Goal: Task Accomplishment & Management: Manage account settings

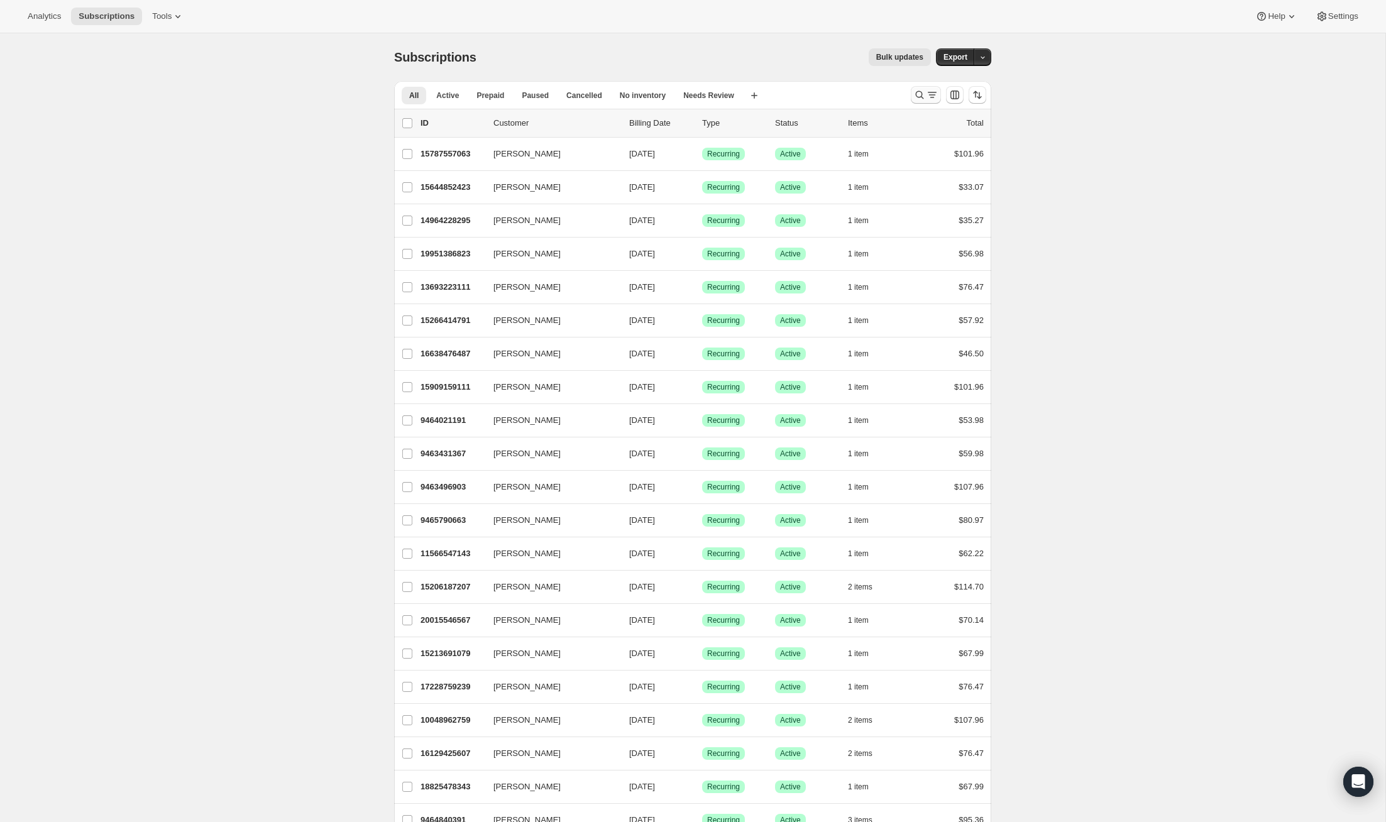
click at [919, 99] on icon "Search and filter results" at bounding box center [919, 95] width 13 height 13
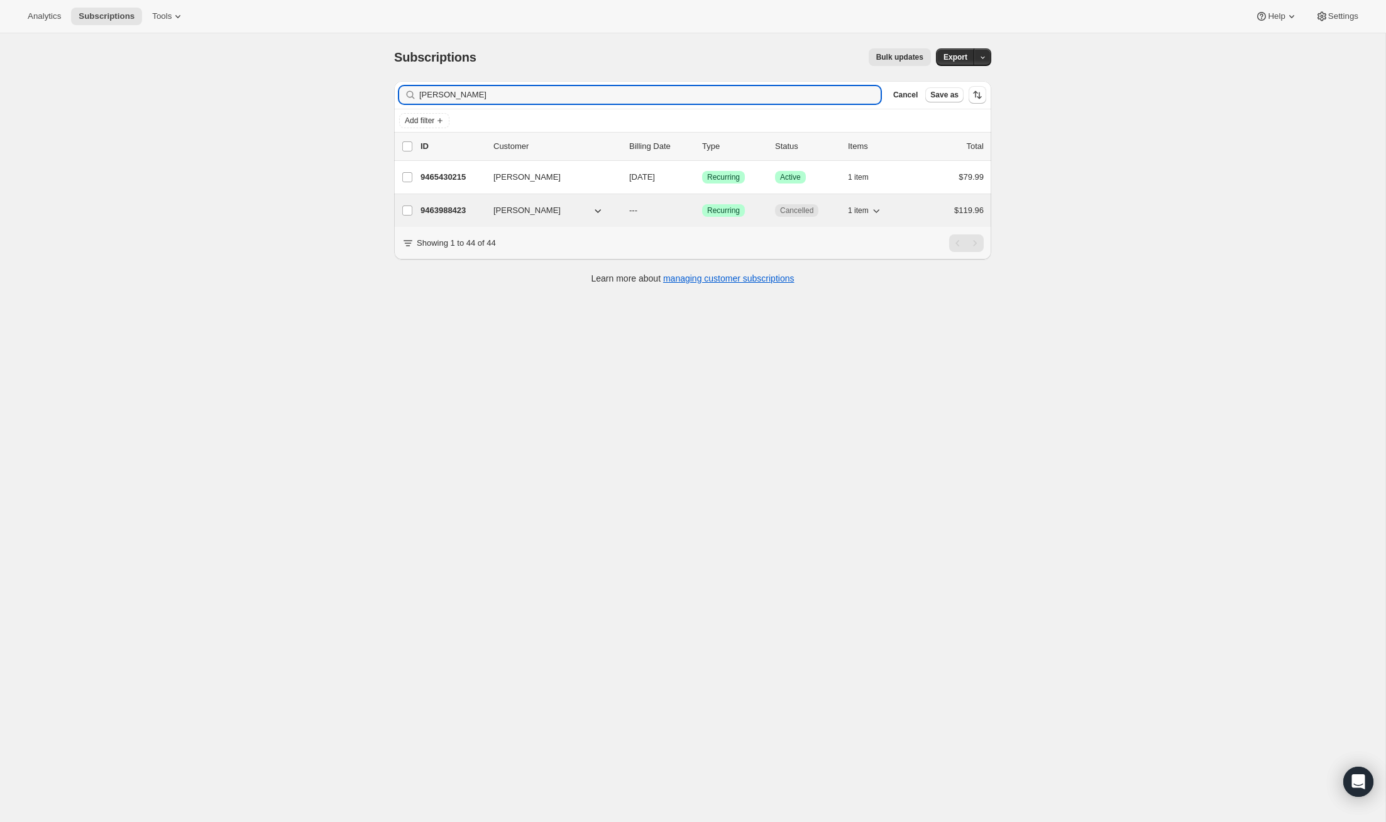
type input "[PERSON_NAME]"
click at [424, 206] on p "9463988423" at bounding box center [451, 210] width 63 height 13
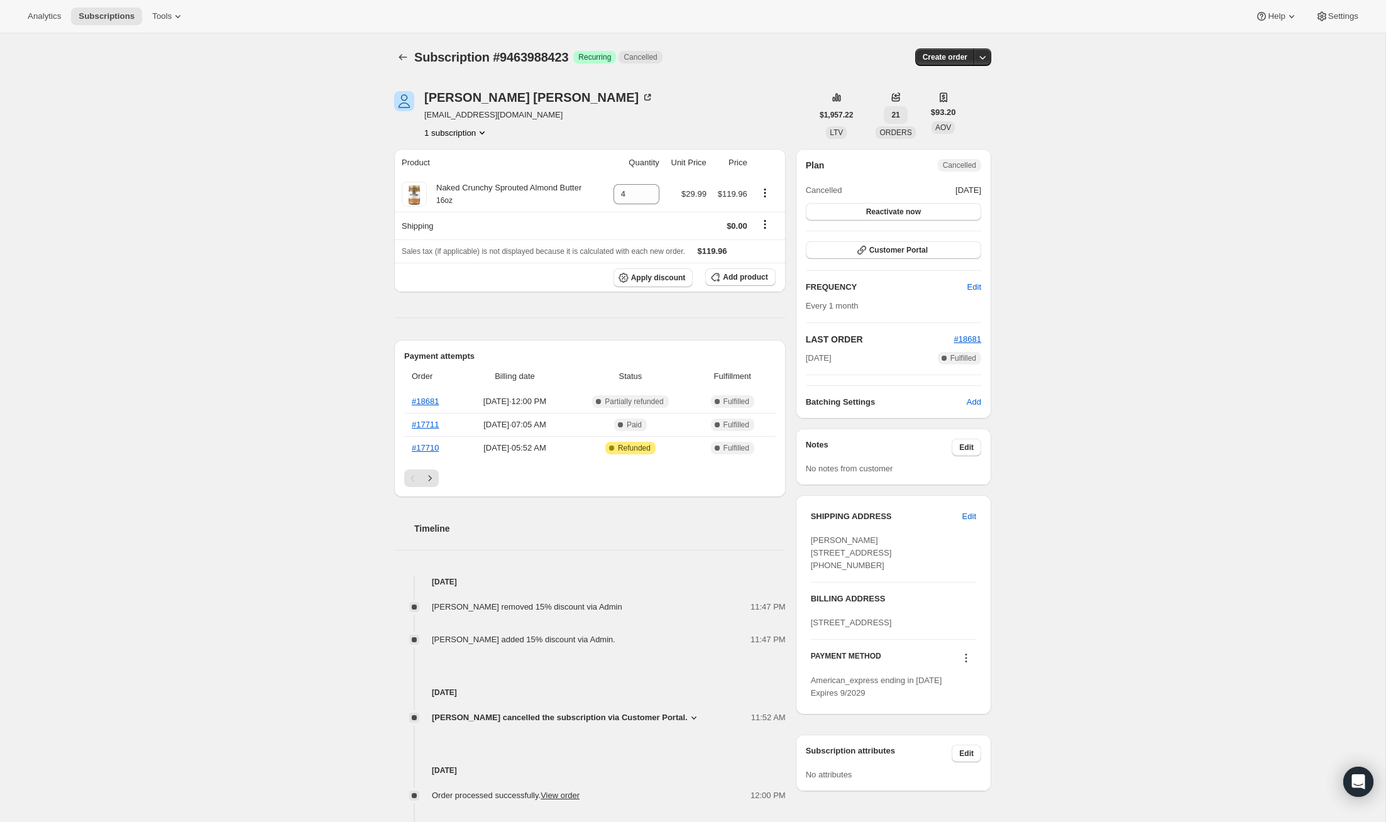
click at [895, 116] on span "21" at bounding box center [895, 115] width 8 height 10
click at [728, 84] on div "[PERSON_NAME] [EMAIL_ADDRESS][DOMAIN_NAME] 1 subscription $1,957.22 LTV 21 ORDE…" at bounding box center [687, 601] width 607 height 1061
click at [436, 476] on button "Next" at bounding box center [430, 478] width 18 height 18
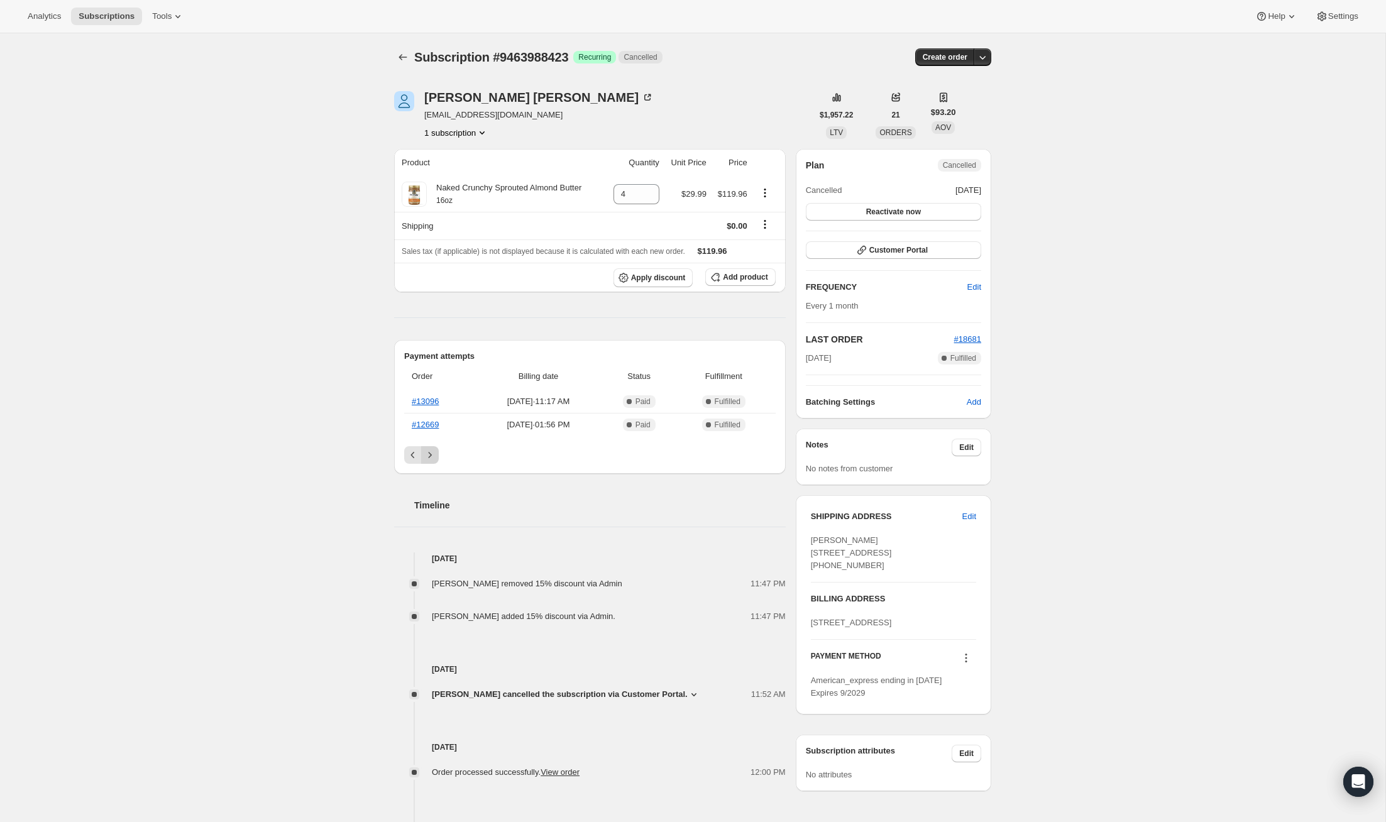
click at [436, 476] on div "Timeline" at bounding box center [589, 493] width 391 height 38
click at [432, 455] on div "Pagination" at bounding box center [430, 455] width 18 height 18
click at [430, 422] on link "#12669" at bounding box center [425, 424] width 27 height 9
